Goal: Transaction & Acquisition: Purchase product/service

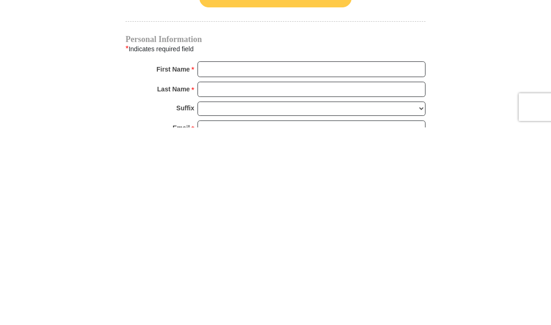
scroll to position [466, 0]
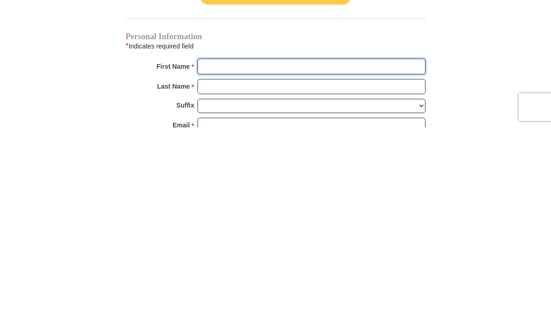
click at [372, 256] on input "First Name *" at bounding box center [311, 264] width 228 height 16
type input "Clara"
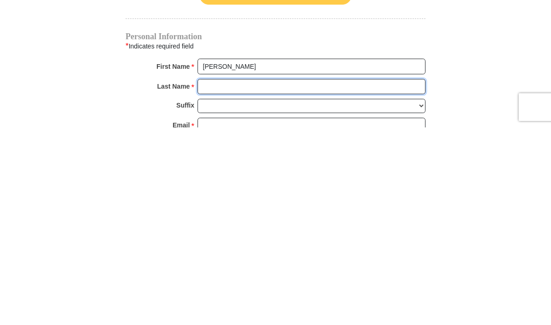
type input "Barrio"
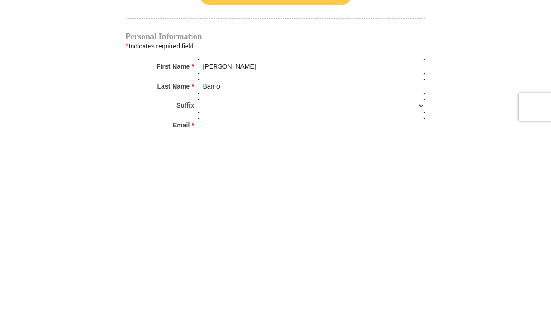
scroll to position [664, 0]
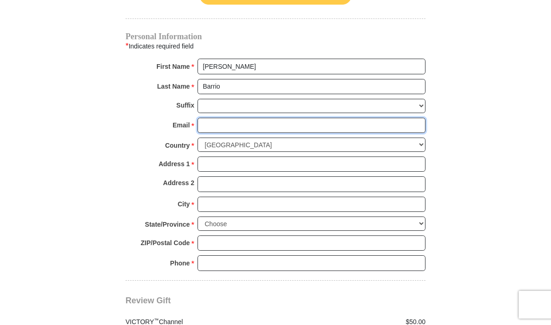
click at [280, 129] on input "Email *" at bounding box center [311, 126] width 228 height 16
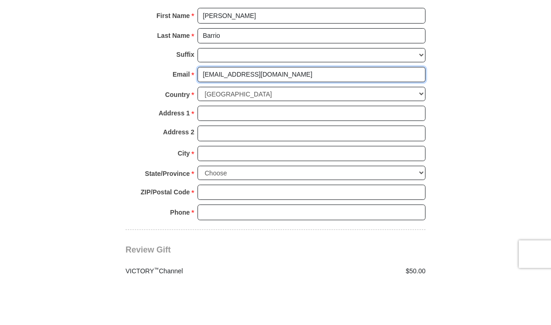
type input "barrio888@hotmail.com"
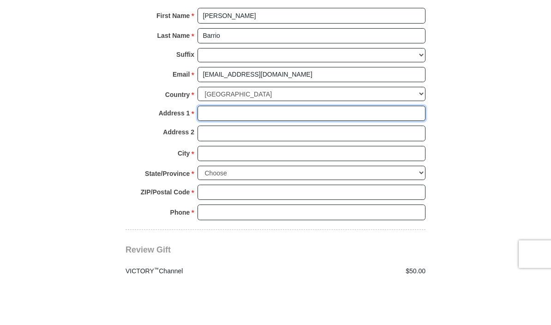
click at [350, 156] on input "Address 1 *" at bounding box center [311, 164] width 228 height 16
type input "601 Avalon Dr"
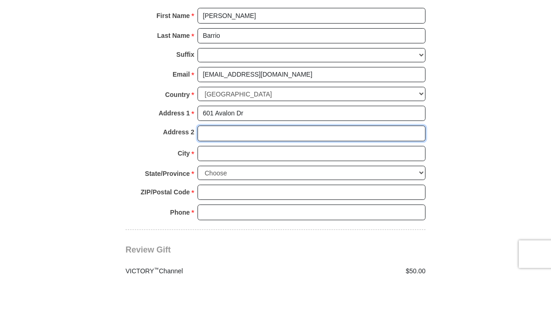
type input "Unit 6416"
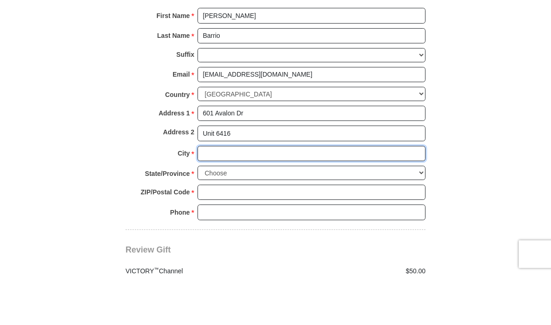
type input "Wood Ridge"
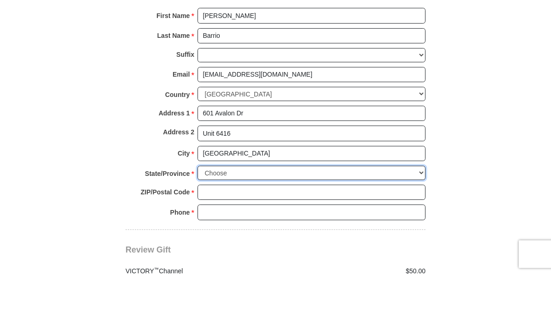
select select "NJ"
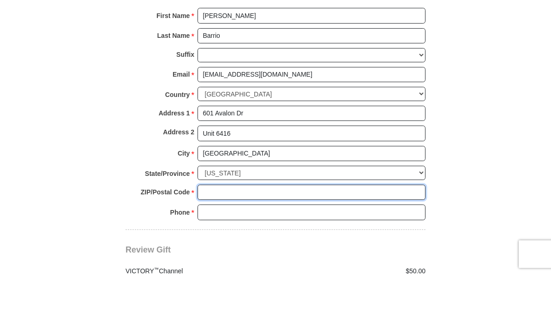
type input "07075"
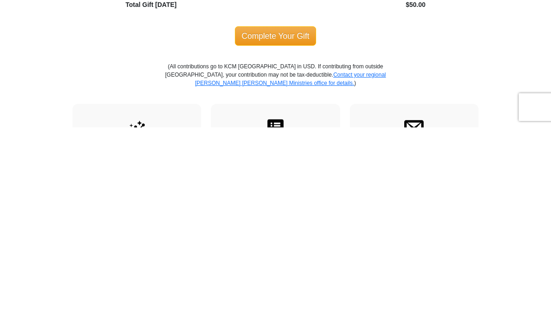
scroll to position [809, 0]
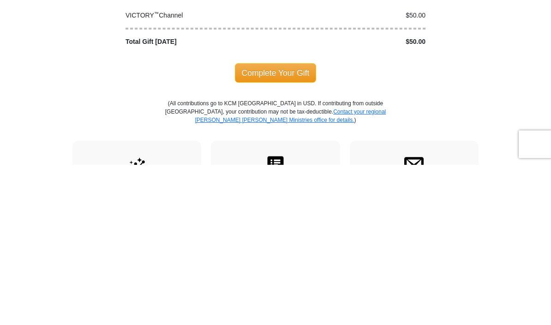
type input "8622491509"
click at [281, 224] on span "Complete Your Gift" at bounding box center [276, 233] width 82 height 19
